Goal: Communication & Community: Answer question/provide support

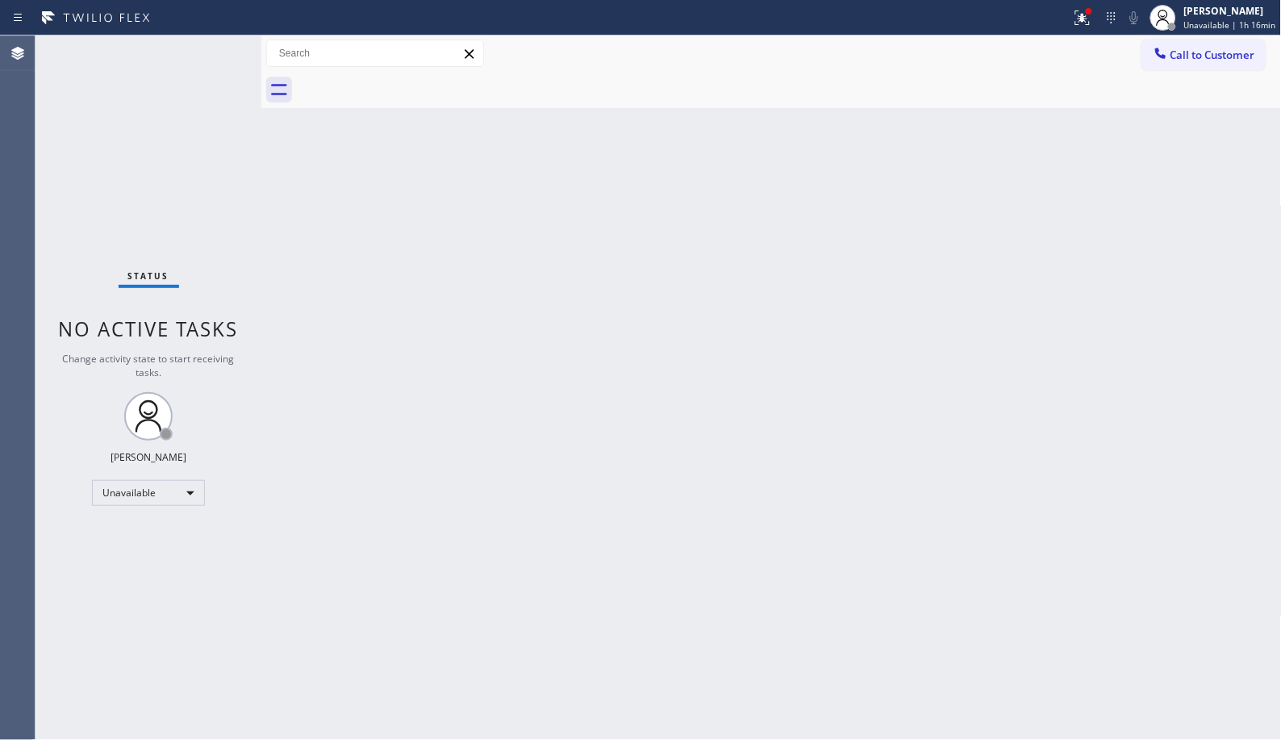
click at [777, 457] on div "Back to Dashboard Change Sender ID Customers Technicians Select a contact Outbo…" at bounding box center [771, 387] width 1020 height 704
click at [934, 390] on div "Back to Dashboard Change Sender ID Customers Technicians Select a contact Outbo…" at bounding box center [771, 387] width 1020 height 704
drag, startPoint x: 1256, startPoint y: 55, endPoint x: 1118, endPoint y: 75, distance: 139.4
click at [1244, 61] on button "Call to Customer" at bounding box center [1203, 55] width 123 height 31
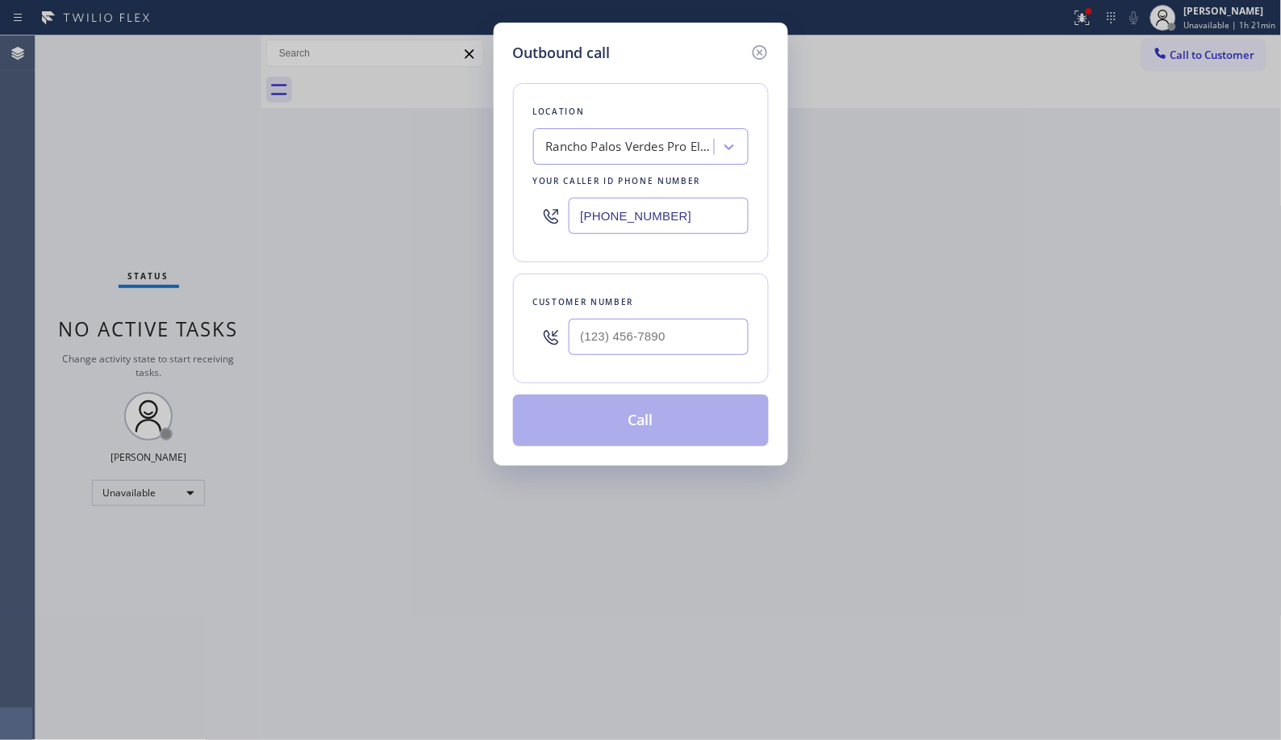
drag, startPoint x: 527, startPoint y: 210, endPoint x: 485, endPoint y: 173, distance: 56.1
click at [478, 200] on div "Outbound call Location [GEOGRAPHIC_DATA] Pro Electricians Your caller id phone …" at bounding box center [640, 370] width 1281 height 740
paste input "315) 758-2884"
type input "[PHONE_NUMBER]"
click at [664, 343] on input "(___) ___-____" at bounding box center [659, 337] width 180 height 36
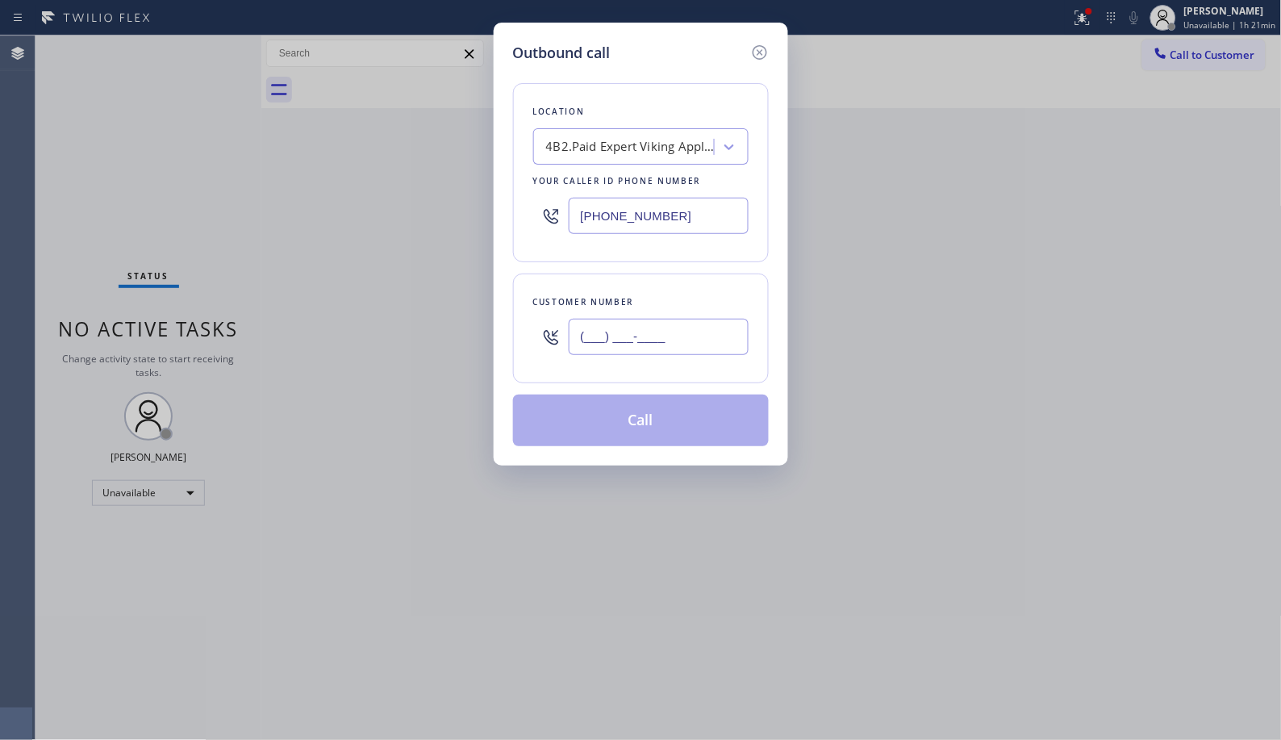
paste input "610) 909-6284"
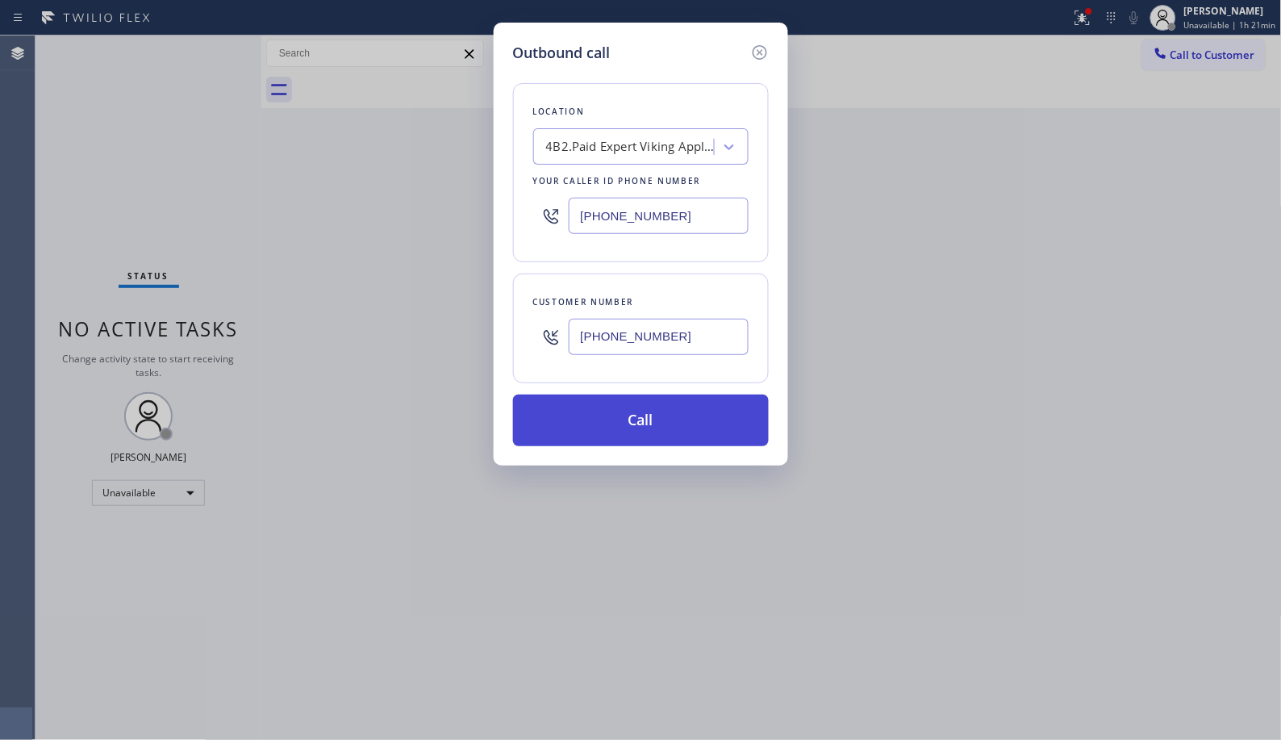
click at [679, 412] on button "Call" at bounding box center [641, 420] width 256 height 52
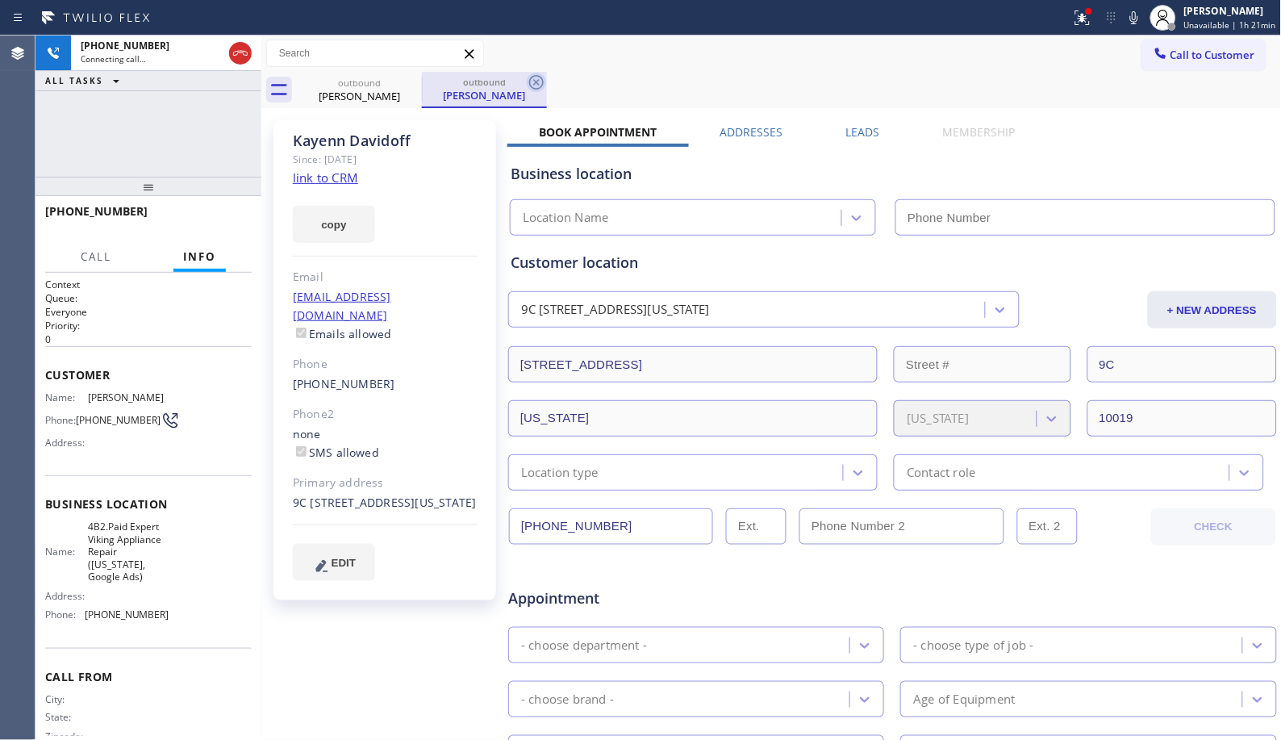
click at [537, 77] on icon at bounding box center [536, 82] width 19 height 19
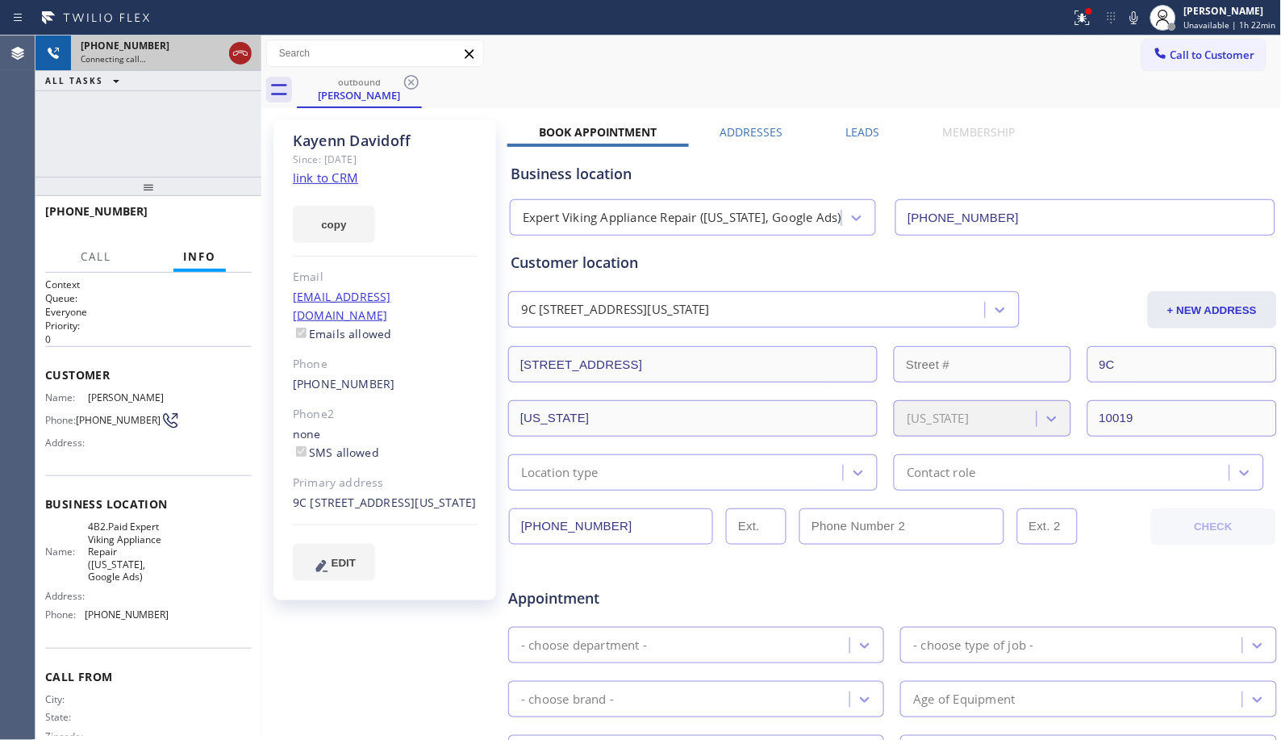
click at [243, 53] on icon at bounding box center [240, 53] width 19 height 19
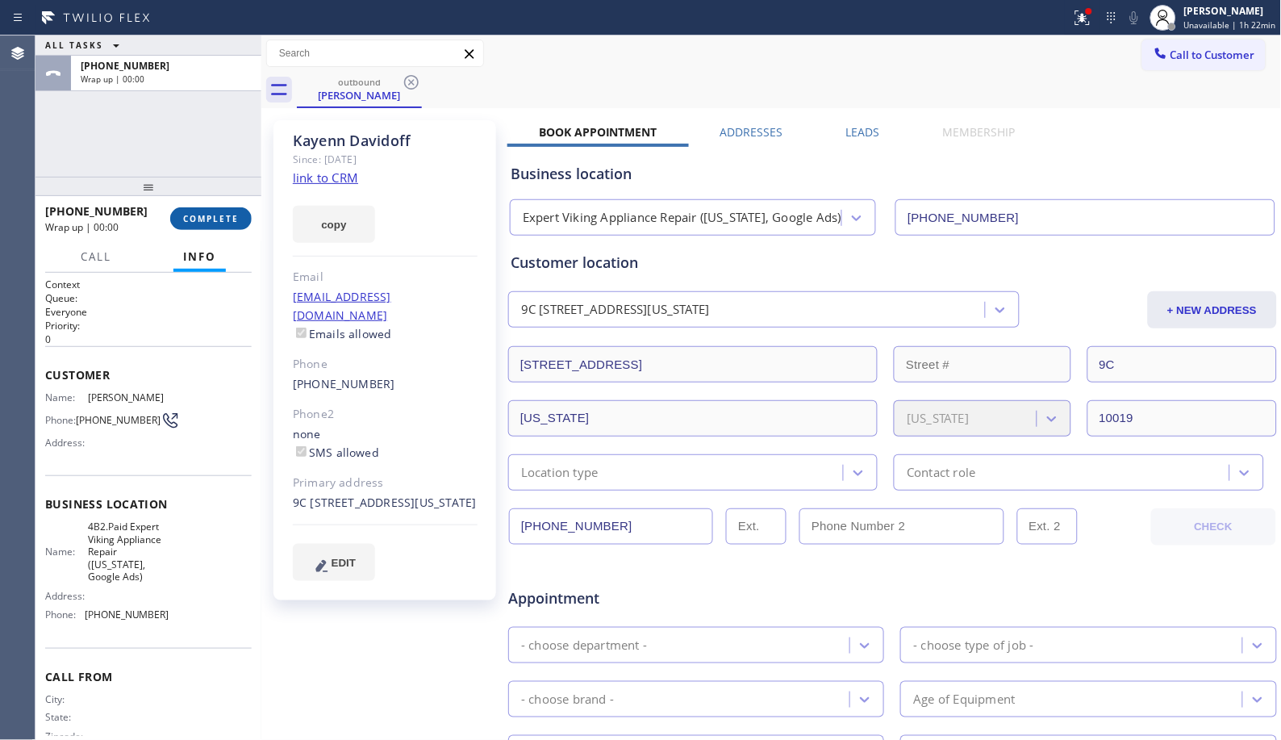
click at [206, 219] on span "COMPLETE" at bounding box center [211, 218] width 56 height 11
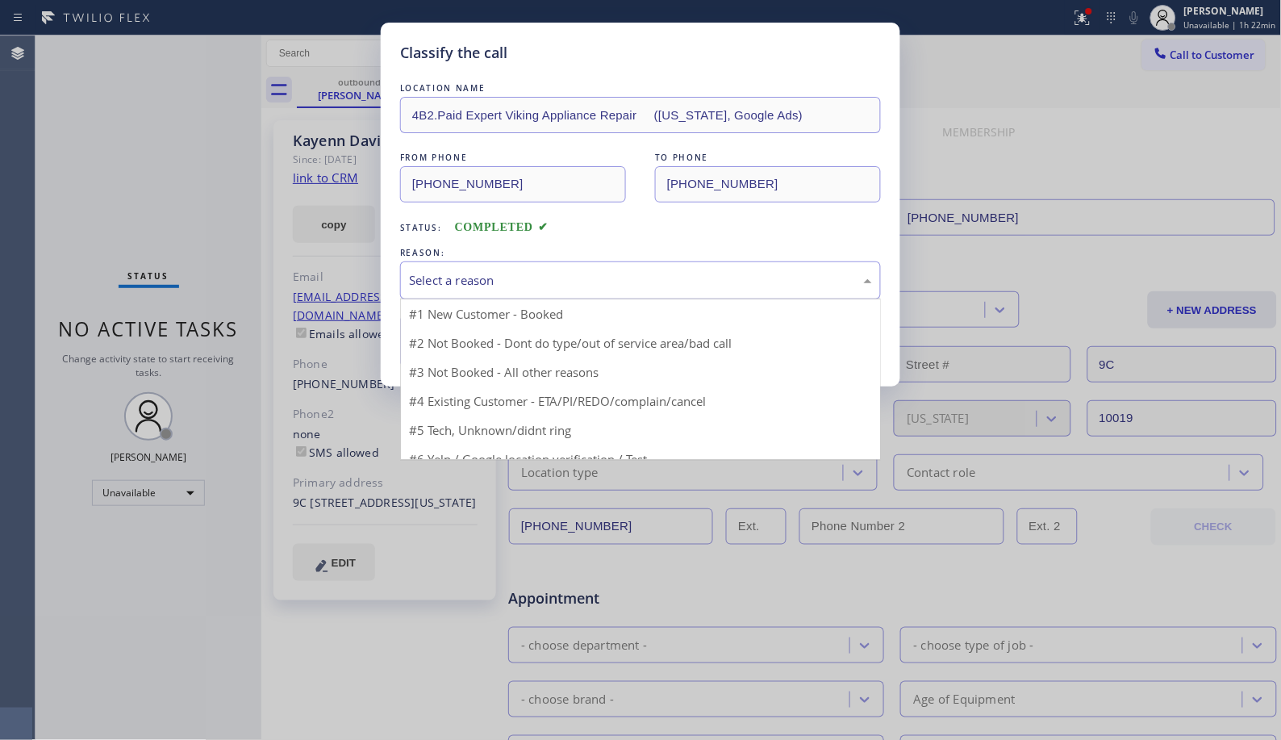
click at [626, 294] on div "Select a reason" at bounding box center [640, 280] width 481 height 38
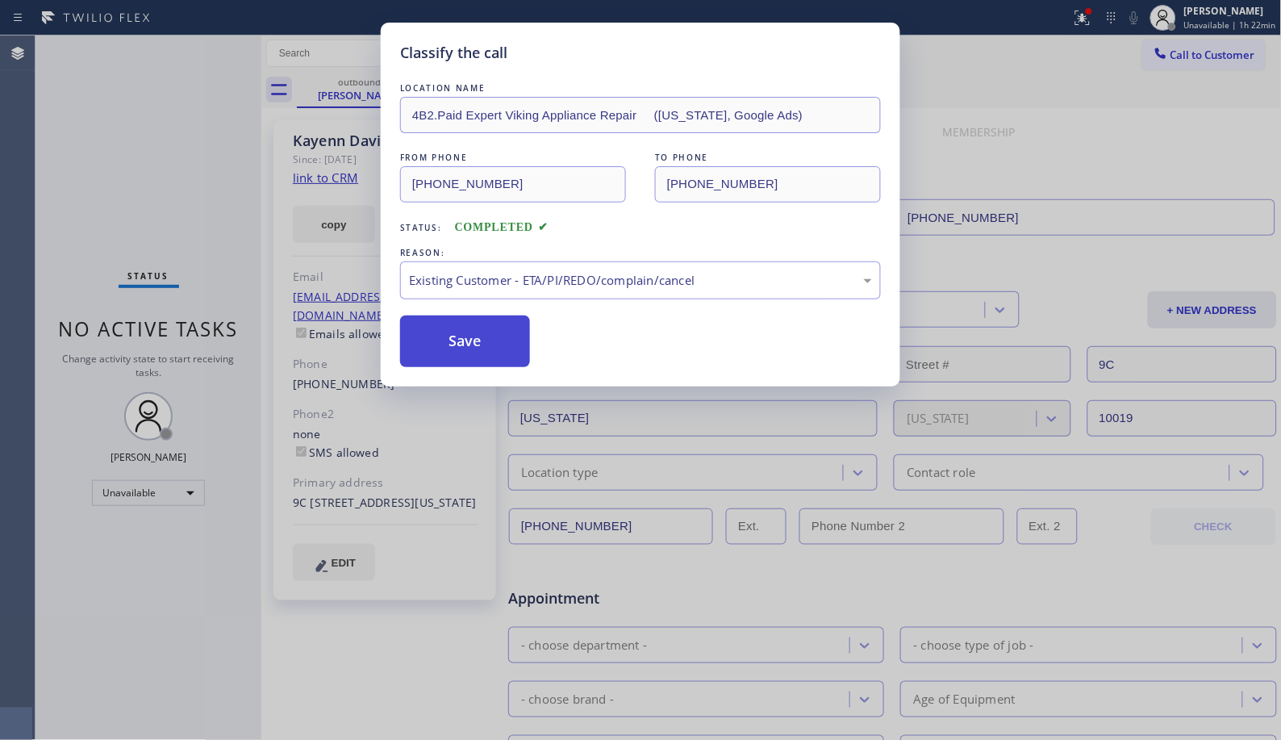
click at [495, 360] on button "Save" at bounding box center [465, 341] width 130 height 52
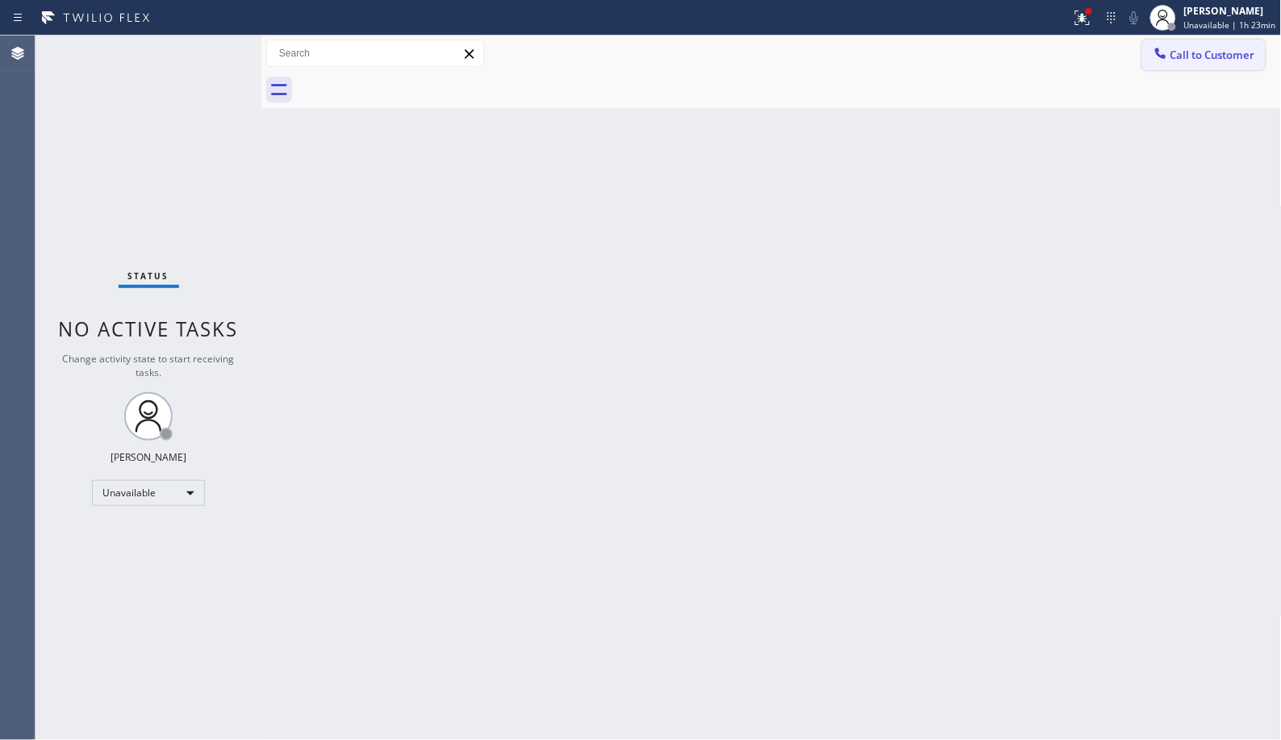
click at [1232, 65] on button "Call to Customer" at bounding box center [1203, 55] width 123 height 31
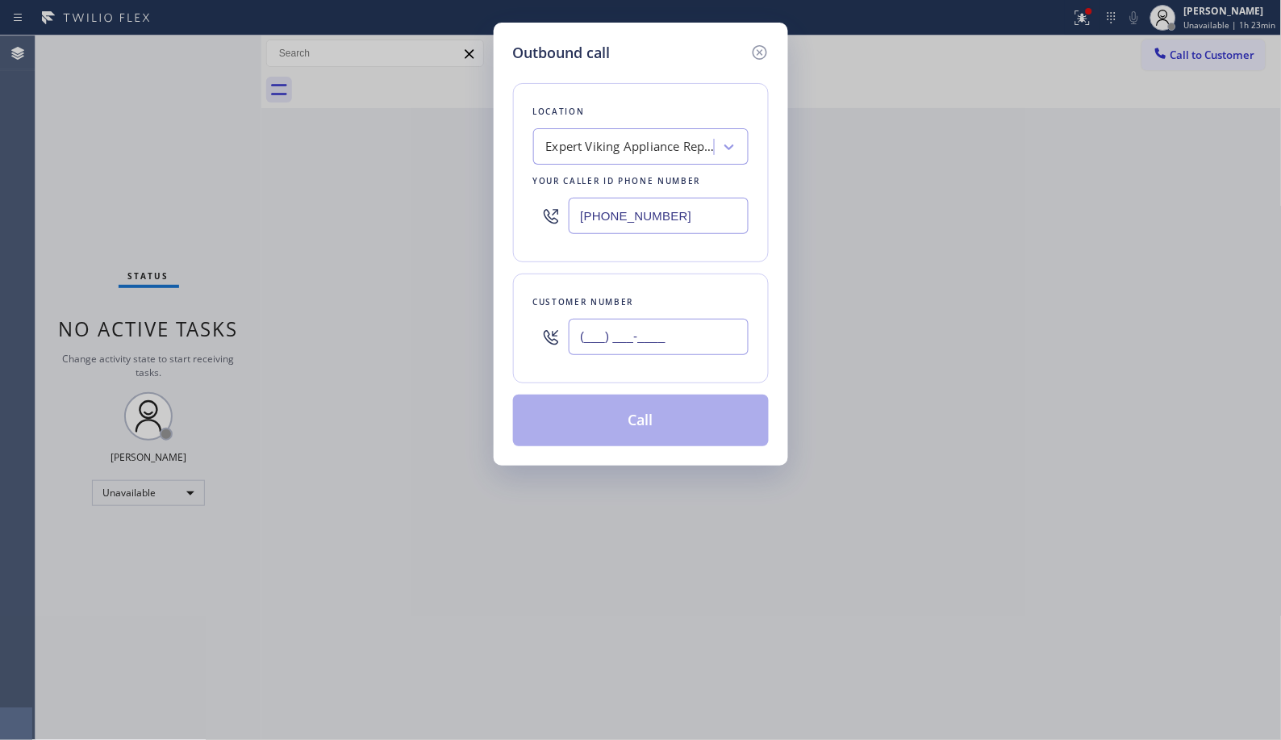
click at [629, 339] on input "(___) ___-____" at bounding box center [659, 337] width 180 height 36
paste input "610) 909-6284"
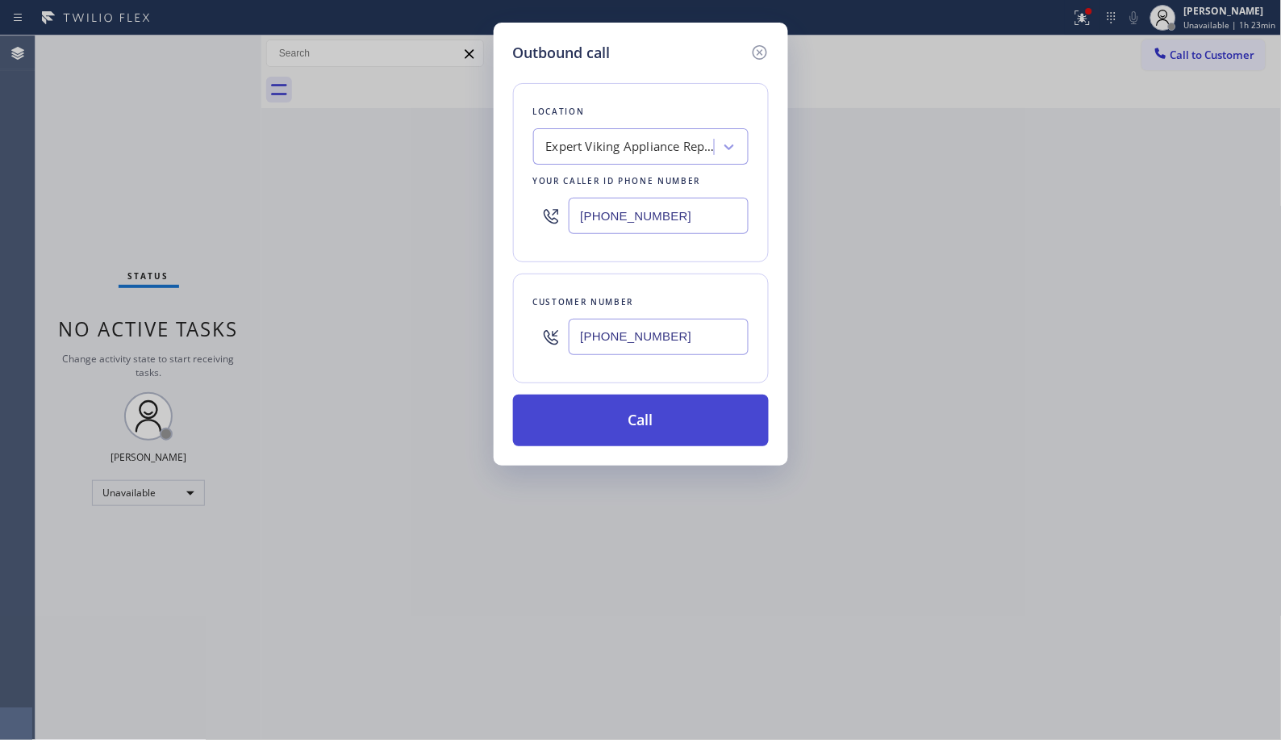
type input "[PHONE_NUMBER]"
click at [672, 439] on button "Call" at bounding box center [641, 420] width 256 height 52
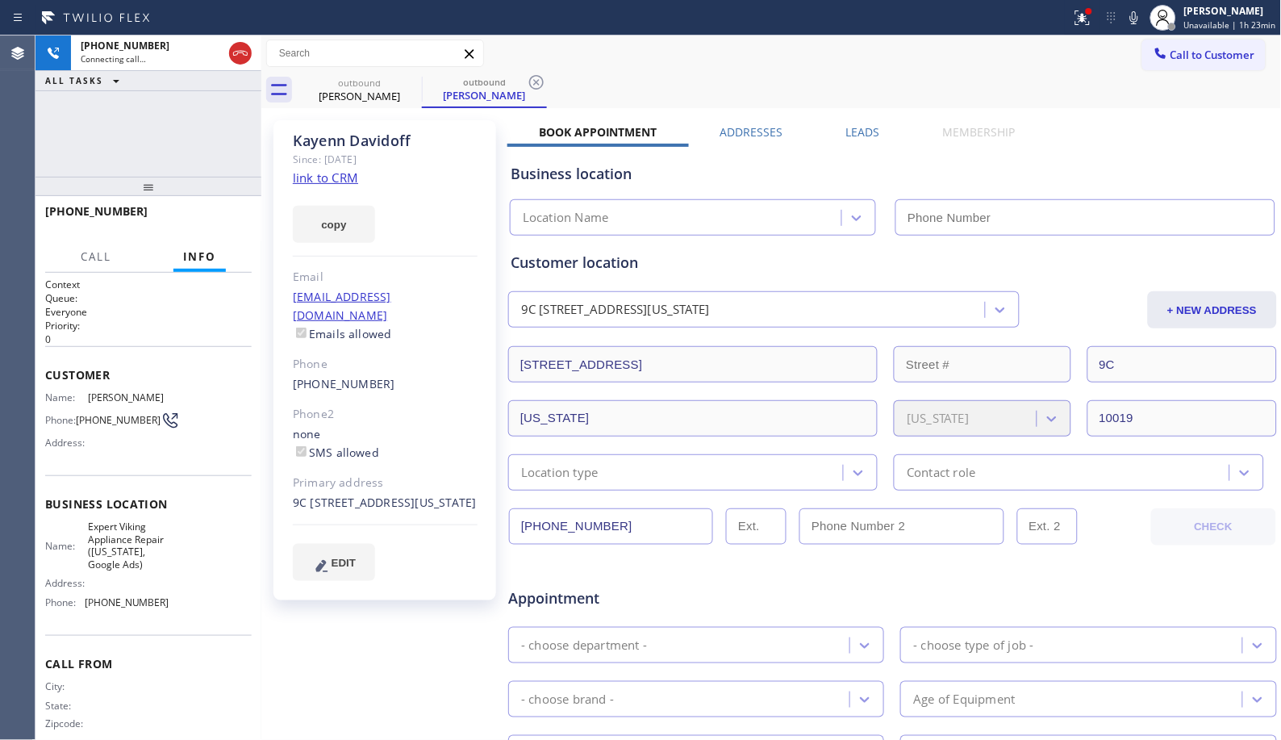
type input "[PHONE_NUMBER]"
click at [555, 90] on div "outbound [PERSON_NAME] outbound [PERSON_NAME]" at bounding box center [789, 90] width 985 height 36
click at [542, 86] on icon at bounding box center [536, 82] width 19 height 19
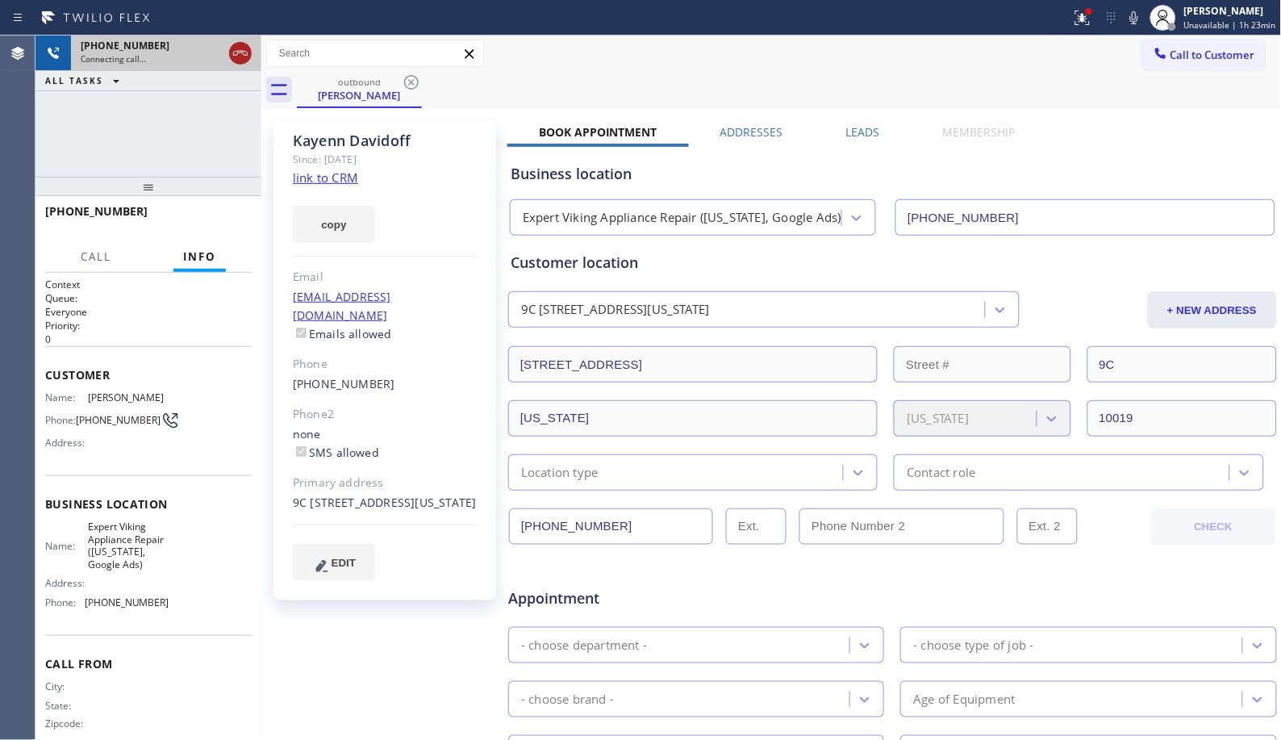
click at [238, 52] on icon at bounding box center [240, 53] width 15 height 5
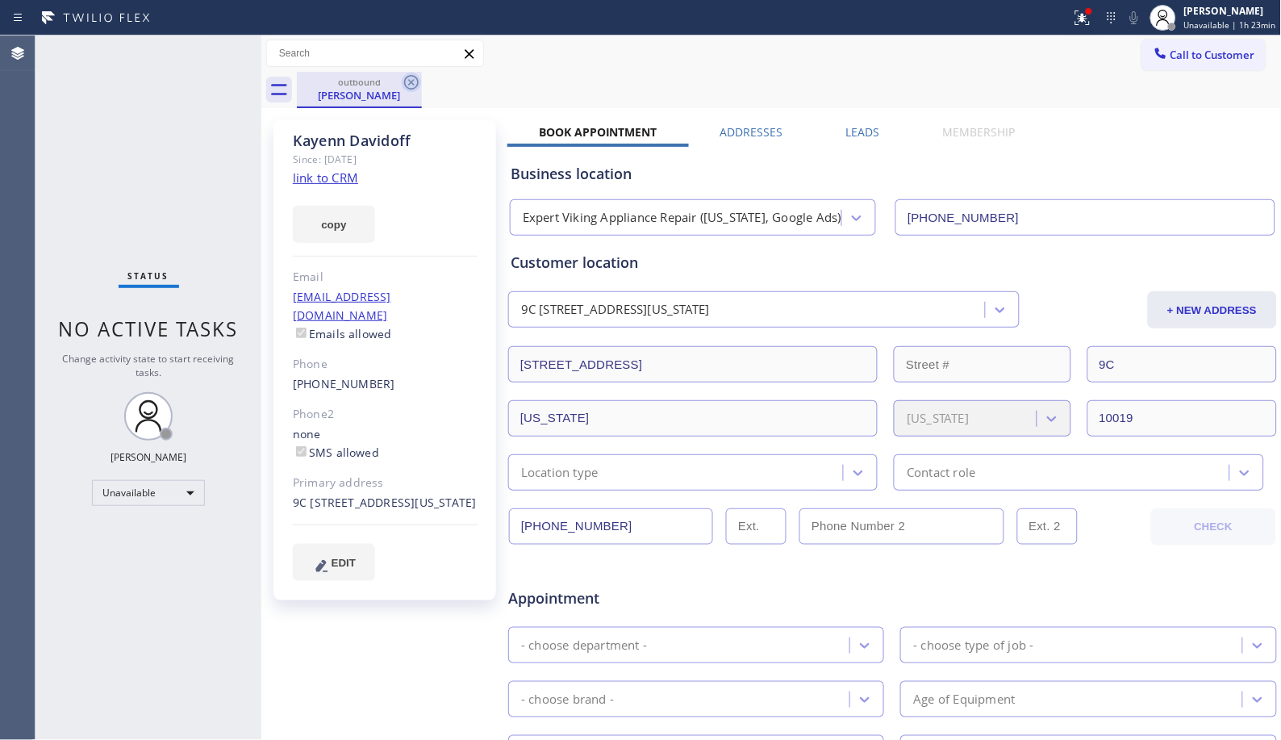
click at [420, 83] on icon at bounding box center [411, 82] width 19 height 19
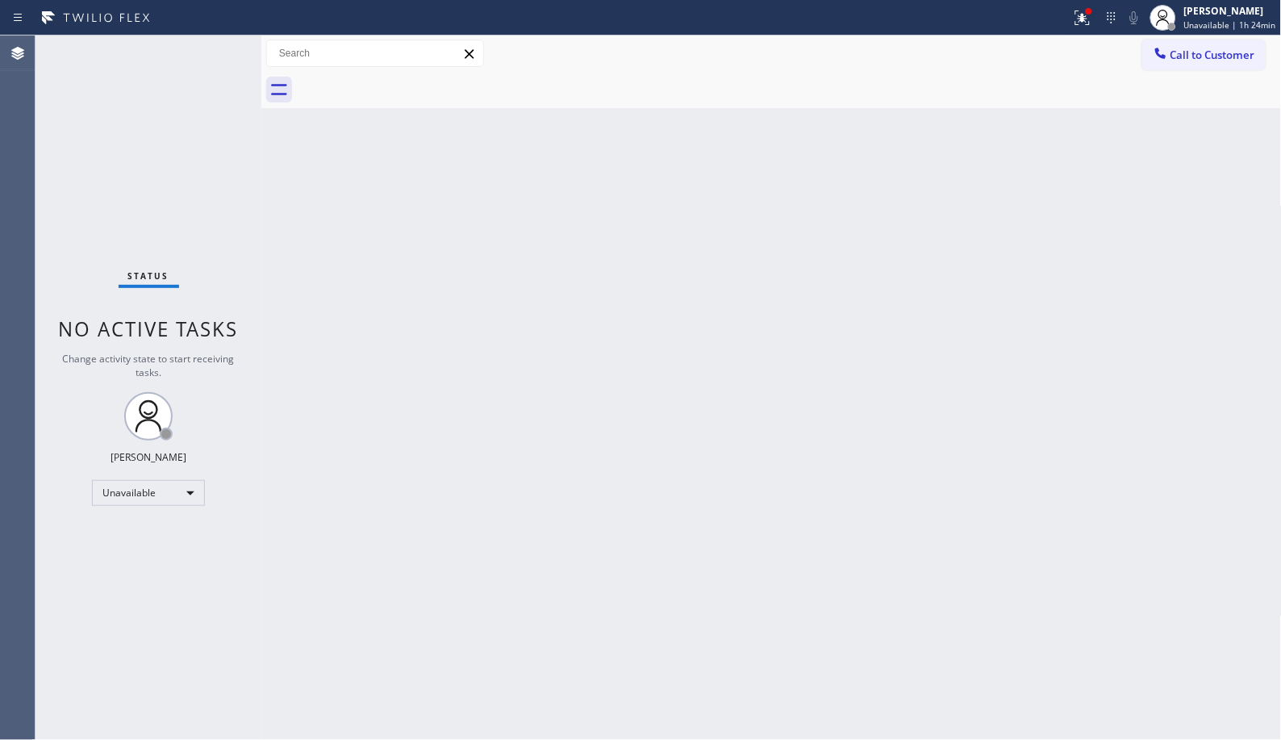
click at [573, 239] on div "Back to Dashboard Change Sender ID Customers Technicians Select a contact Outbo…" at bounding box center [771, 387] width 1020 height 704
drag, startPoint x: 852, startPoint y: 244, endPoint x: 1061, endPoint y: 139, distance: 234.1
click at [852, 244] on div "Back to Dashboard Change Sender ID Customers Technicians Select a contact Outbo…" at bounding box center [771, 387] width 1020 height 704
click at [1251, 59] on span "Call to Customer" at bounding box center [1212, 55] width 85 height 15
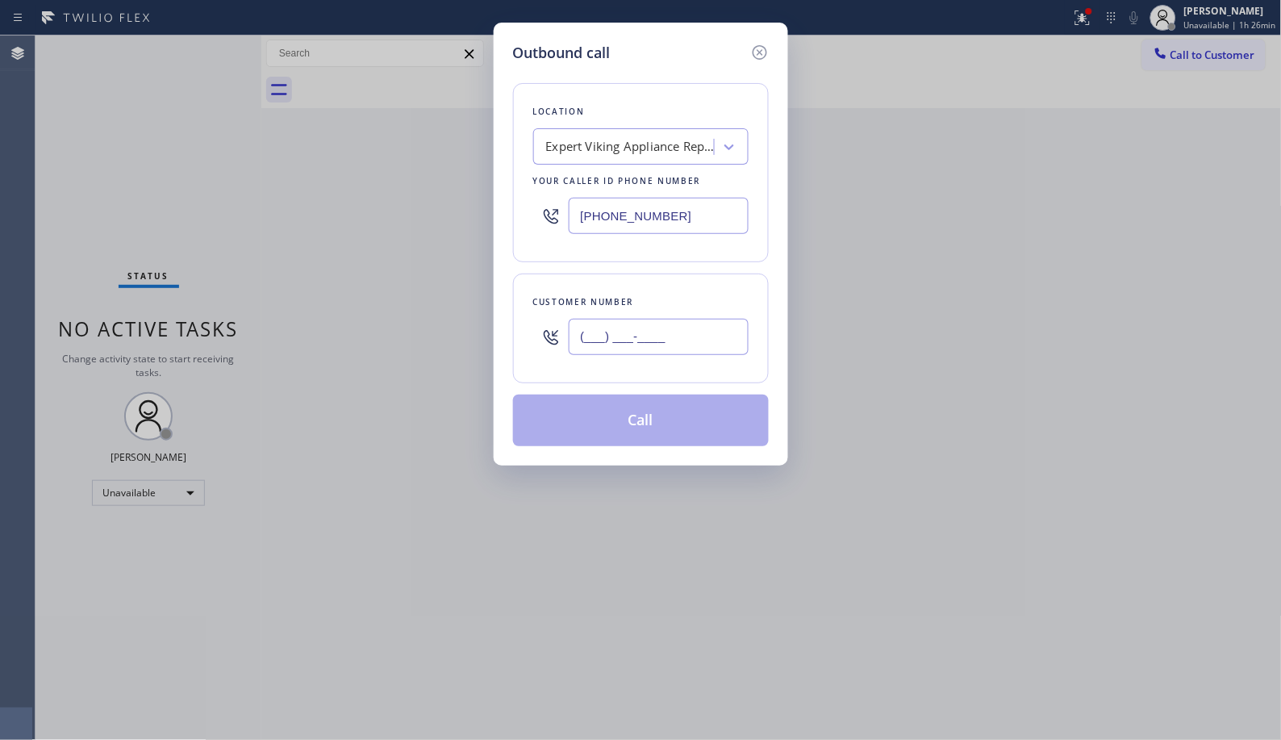
click at [665, 339] on input "(___) ___-____" at bounding box center [659, 337] width 180 height 36
paste input "949) 782-4991"
type input "[PHONE_NUMBER]"
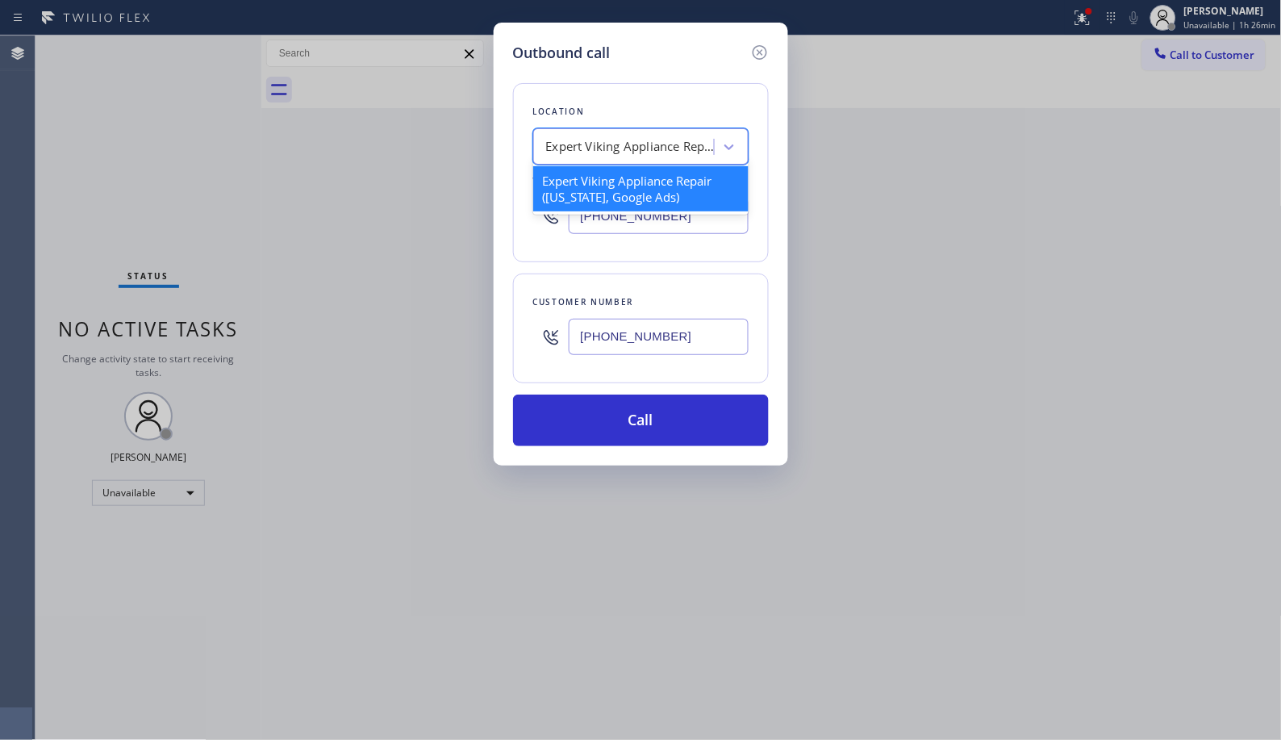
click at [609, 146] on div "Expert Viking Appliance Repair ([US_STATE], Google Ads)" at bounding box center [630, 147] width 169 height 19
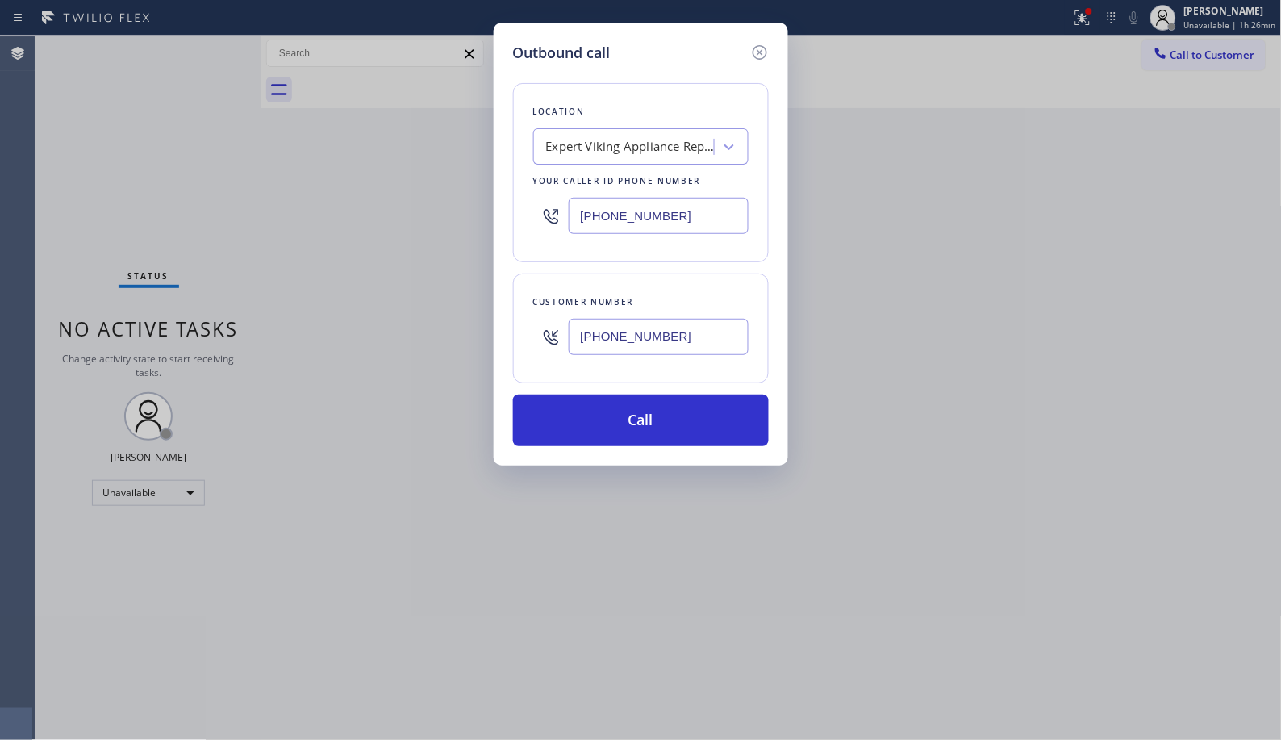
click at [657, 144] on div "Expert Viking Appliance Repair ([US_STATE], Google Ads)" at bounding box center [630, 147] width 169 height 19
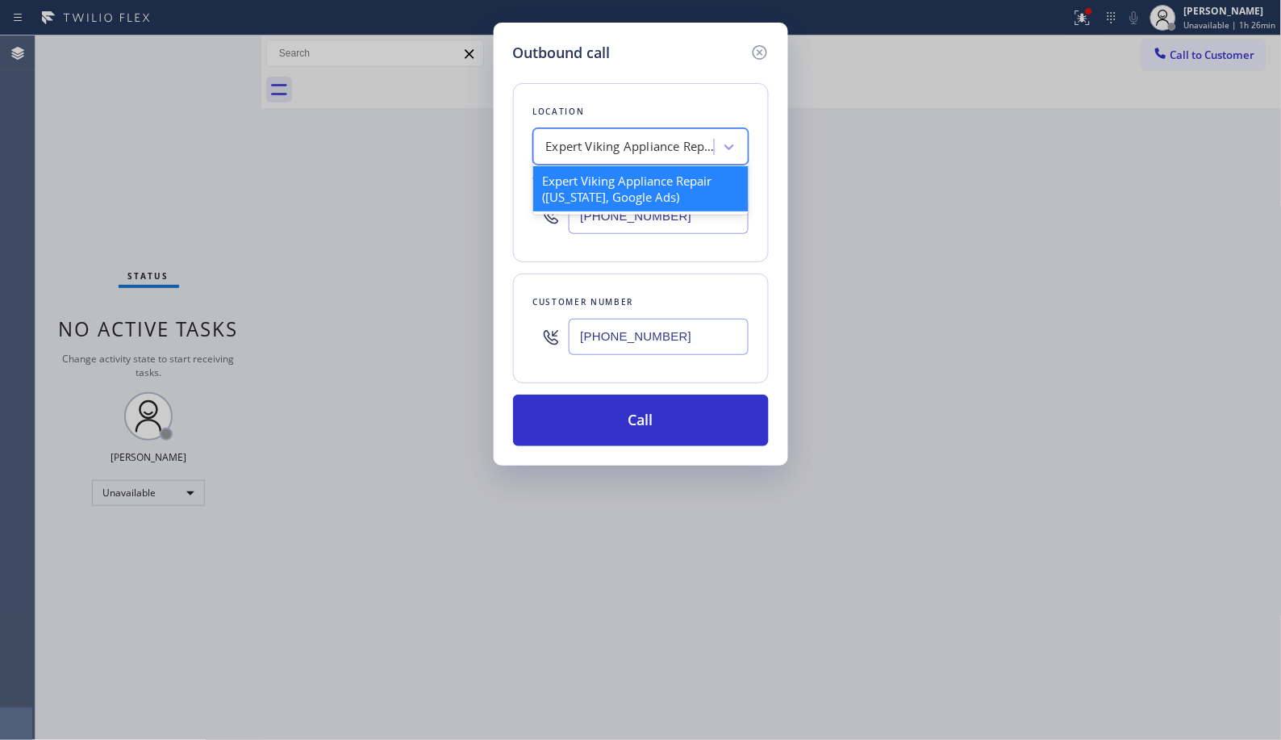
paste input "[PERSON_NAME] HVAC Company"
type input "[PERSON_NAME] HVAC Company"
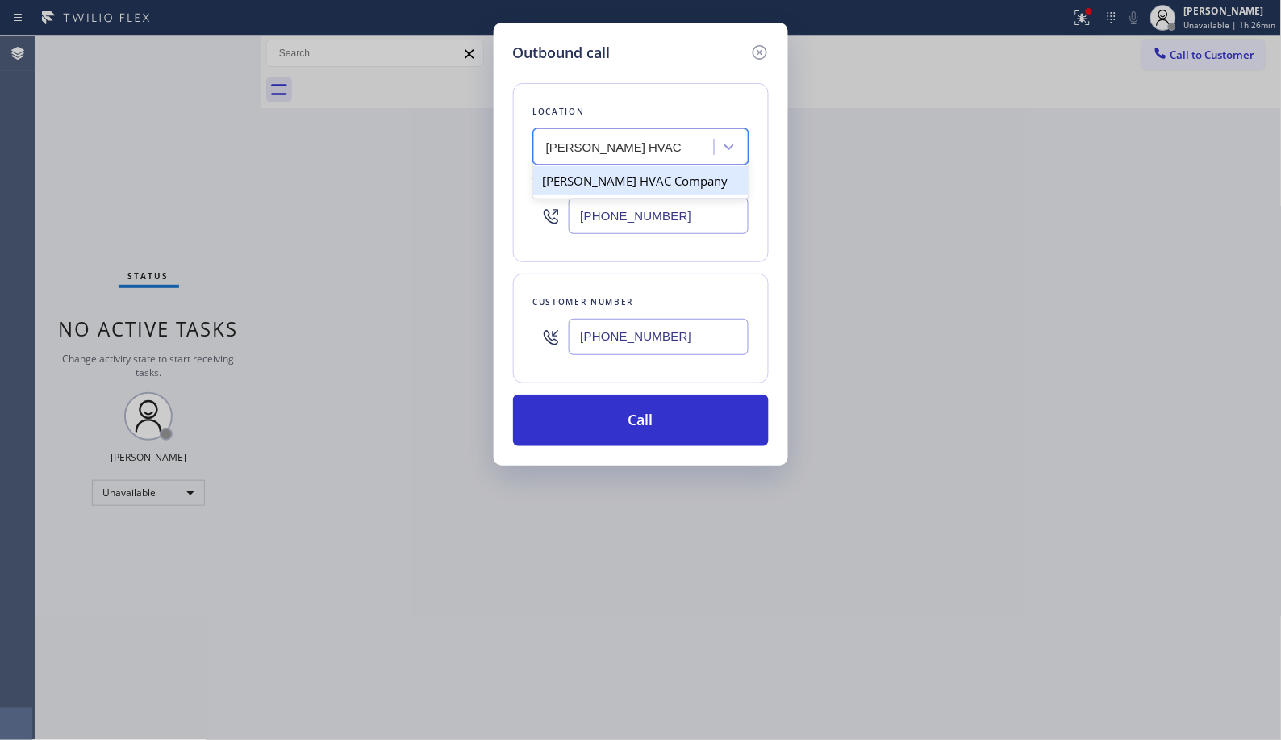
click at [645, 189] on div "[PERSON_NAME] HVAC Company" at bounding box center [640, 180] width 215 height 29
type input "[PHONE_NUMBER]"
click at [648, 448] on div "Outbound call Location [PERSON_NAME] Company Your caller id phone number [PHONE…" at bounding box center [641, 244] width 294 height 443
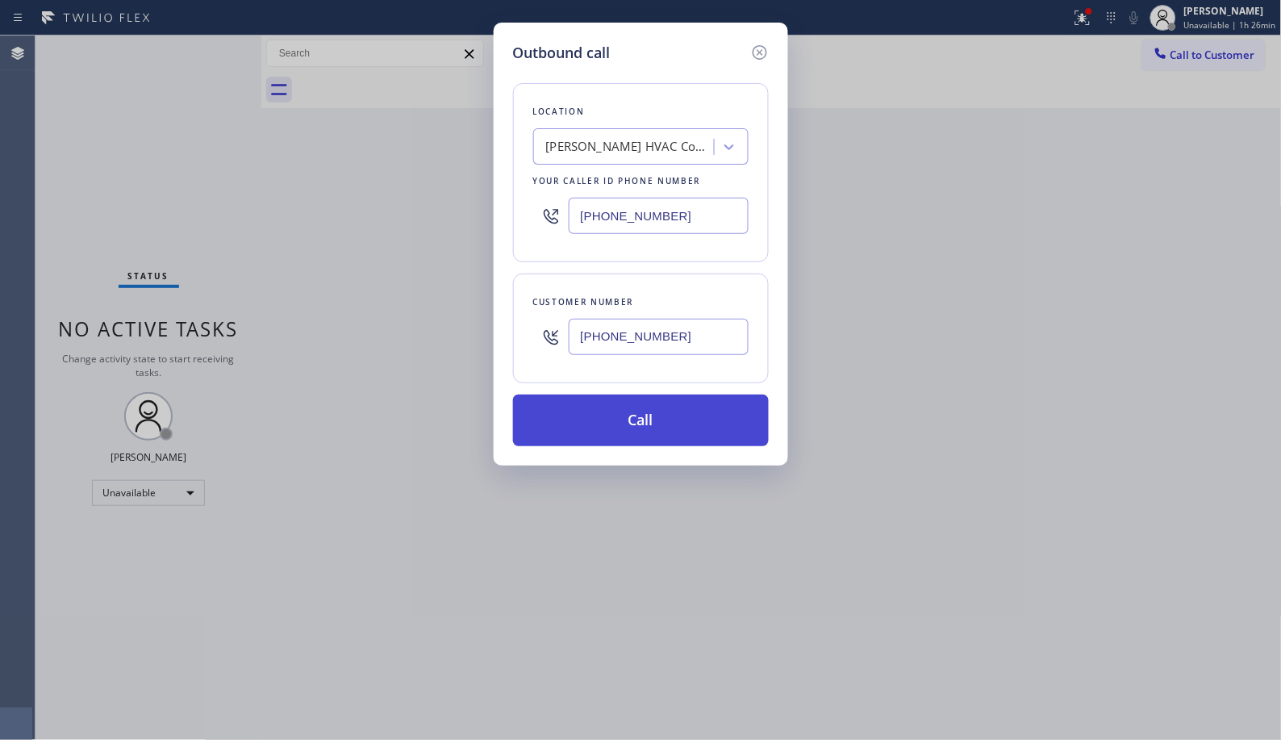
click at [647, 423] on button "Call" at bounding box center [641, 420] width 256 height 52
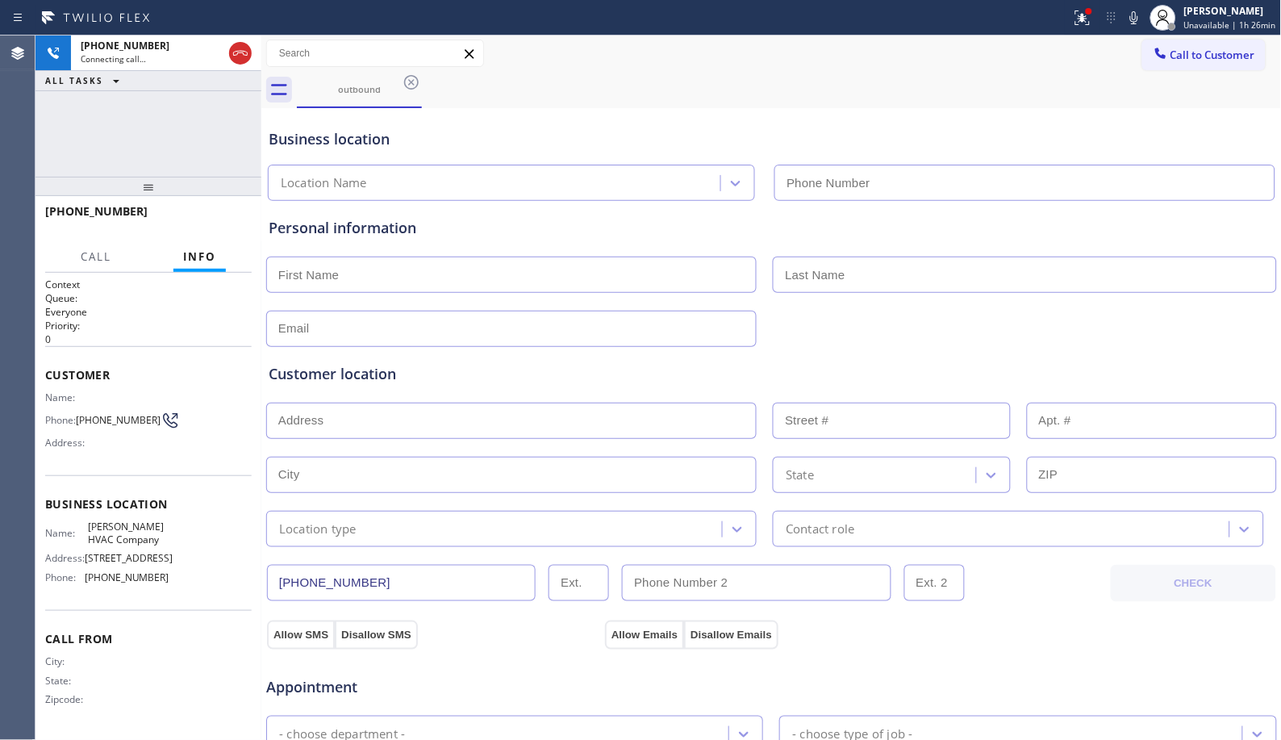
type input "[PHONE_NUMBER]"
copy span "9497824991"
drag, startPoint x: 152, startPoint y: 212, endPoint x: 60, endPoint y: 204, distance: 92.3
click at [60, 204] on div "[PHONE_NUMBER]" at bounding box center [142, 210] width 195 height 15
drag, startPoint x: 240, startPoint y: 54, endPoint x: 198, endPoint y: 145, distance: 100.3
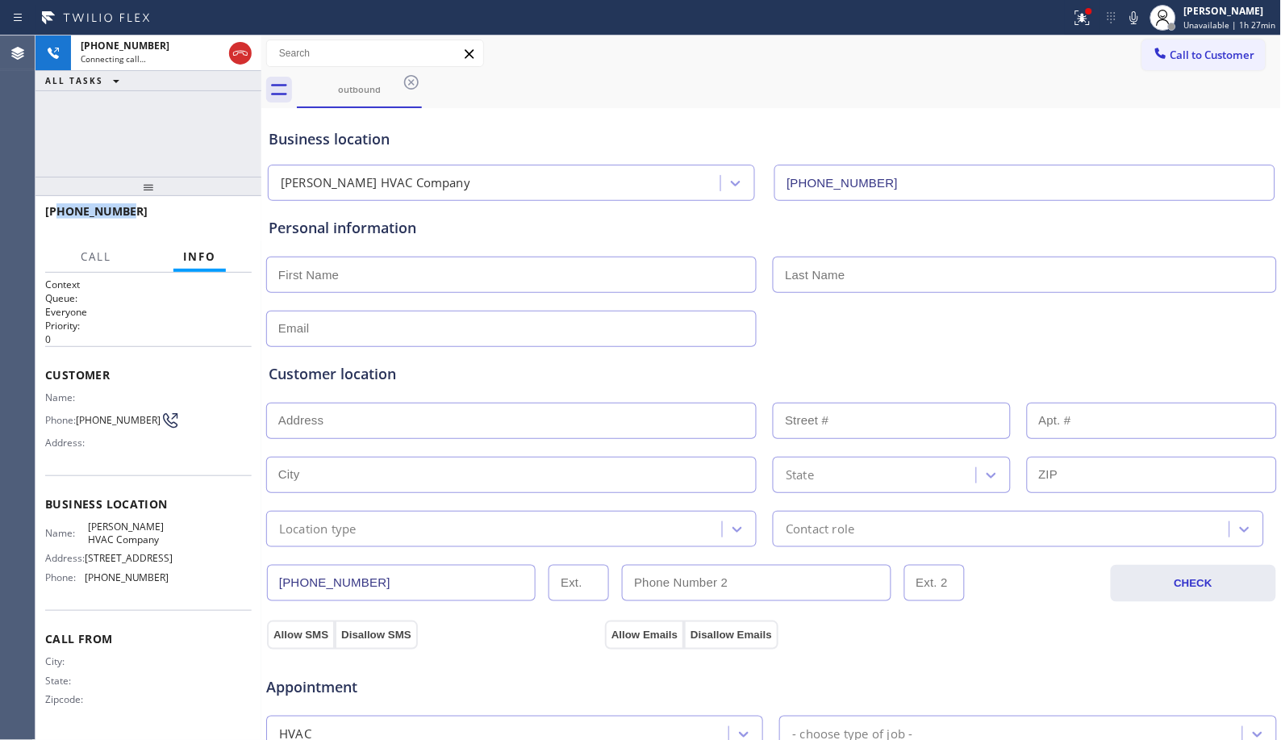
click at [198, 145] on div "[PHONE_NUMBER] Connecting call… ALL TASKS ALL TASKS ACTIVE TASKS TASKS IN WRAP …" at bounding box center [148, 105] width 226 height 141
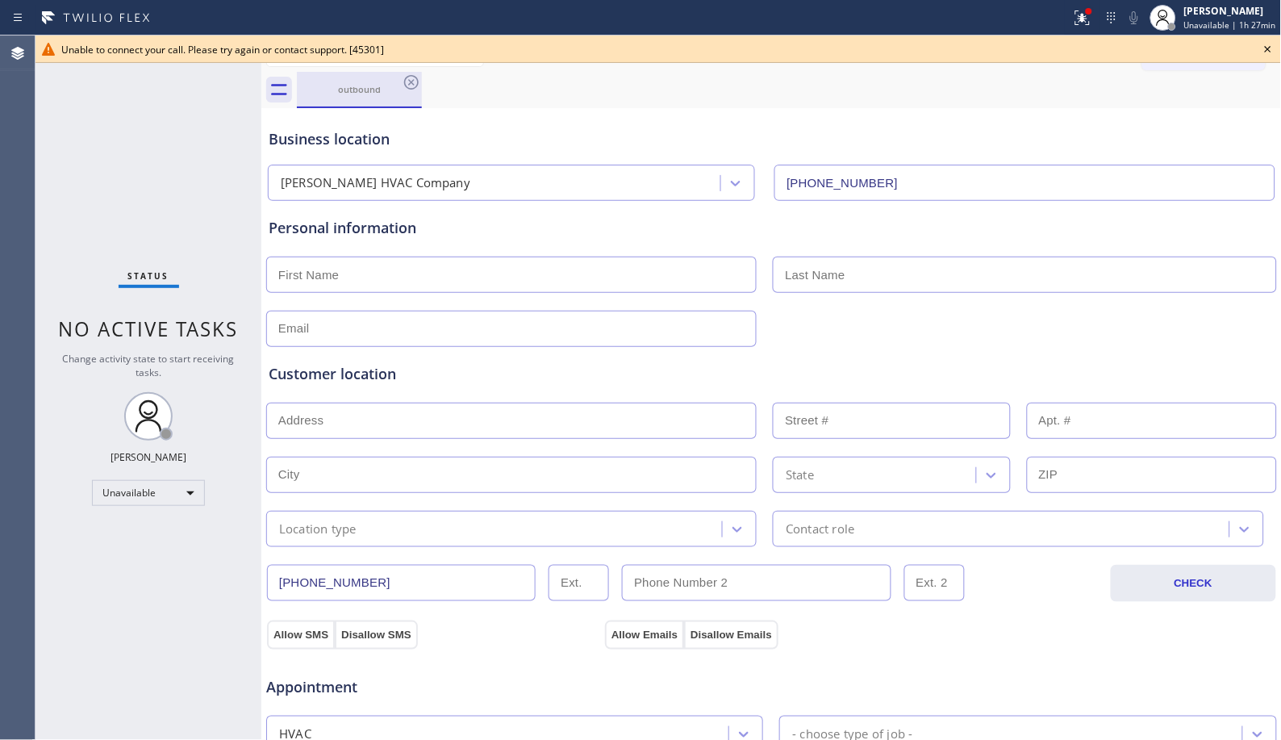
click at [395, 74] on div "outbound" at bounding box center [359, 89] width 122 height 35
click at [414, 89] on icon at bounding box center [411, 82] width 15 height 15
